Goal: Check status: Check status

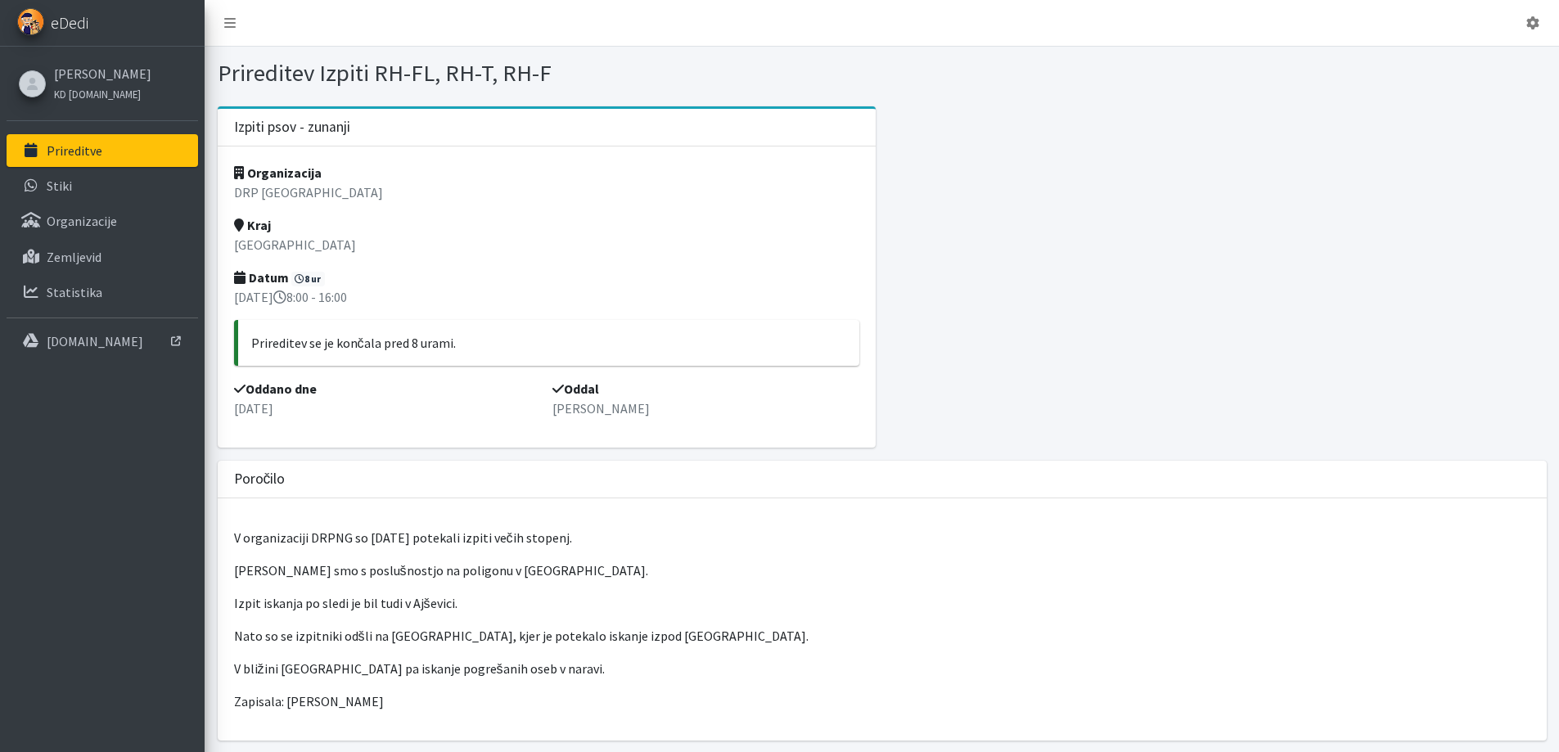
click at [76, 20] on span "eDedi" at bounding box center [70, 23] width 38 height 25
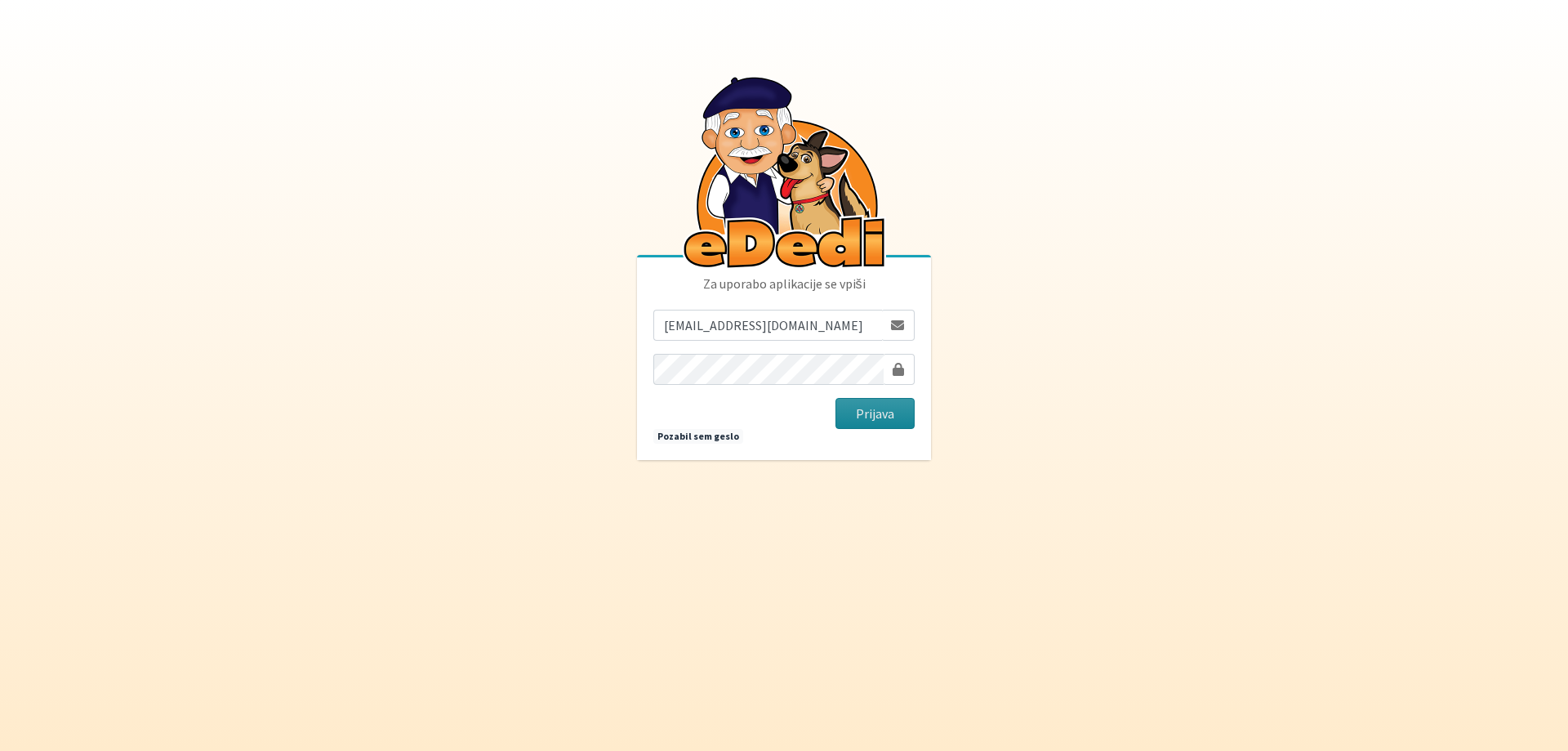
click at [886, 413] on button "Prijava" at bounding box center [874, 413] width 79 height 31
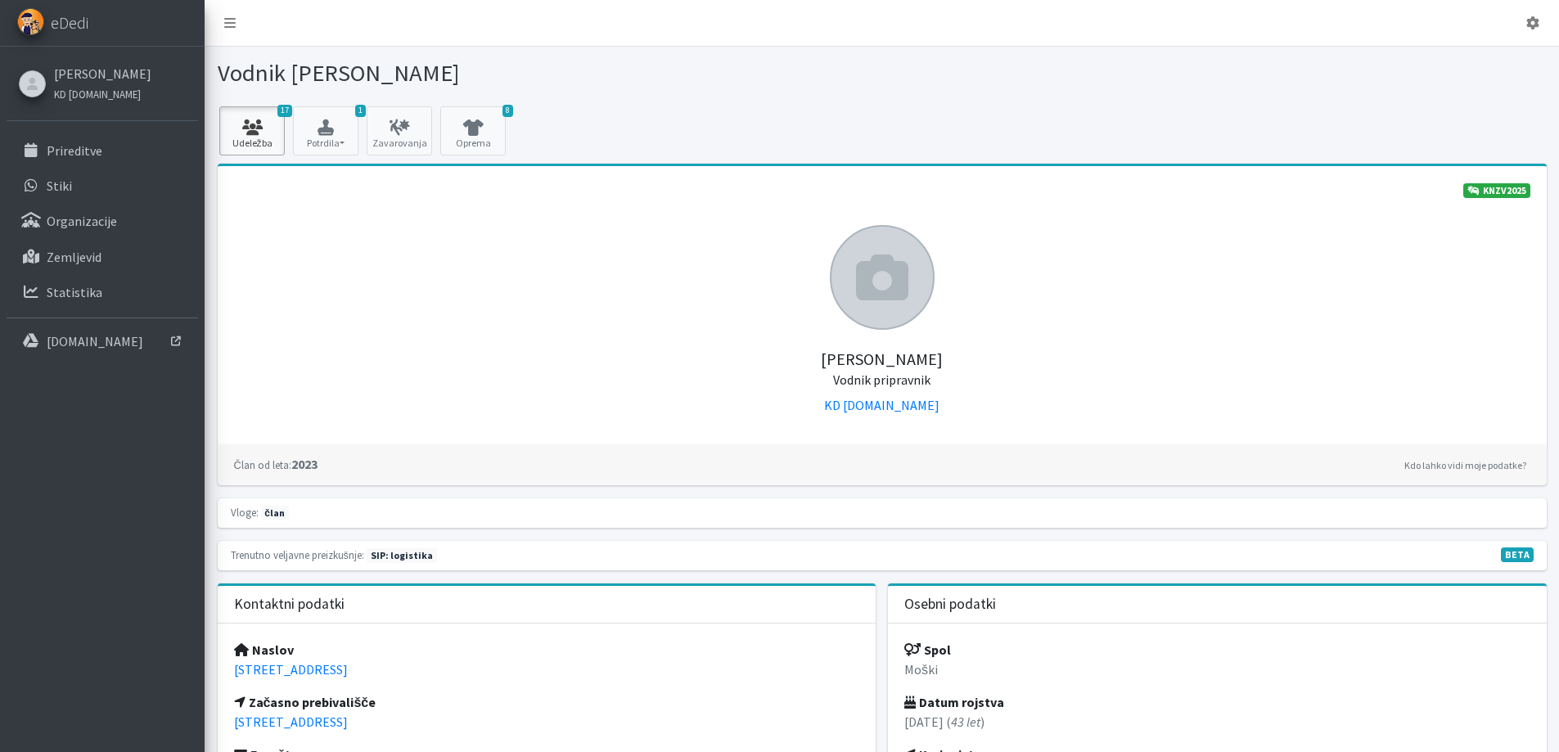
click at [255, 126] on icon at bounding box center [252, 127] width 56 height 16
